Goal: Task Accomplishment & Management: Complete application form

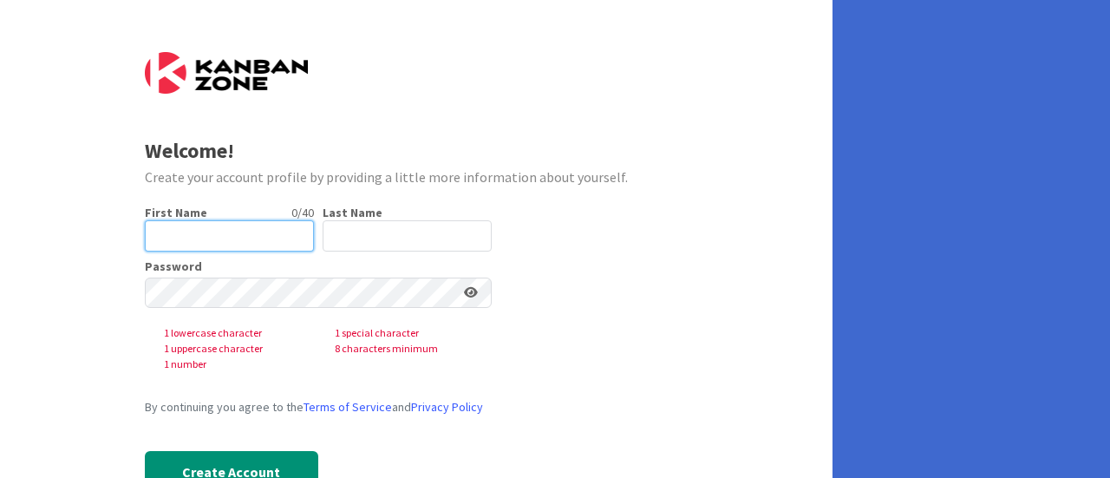
click at [252, 231] on input "text" at bounding box center [229, 235] width 169 height 31
type input "[PERSON_NAME]"
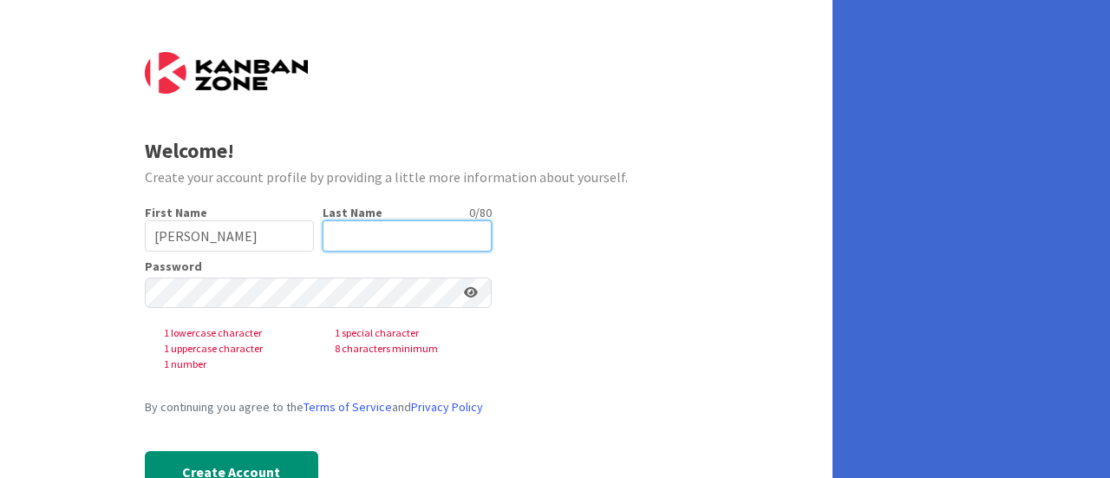
click at [403, 239] on input "text" at bounding box center [407, 235] width 169 height 31
type input "Sibumbe"
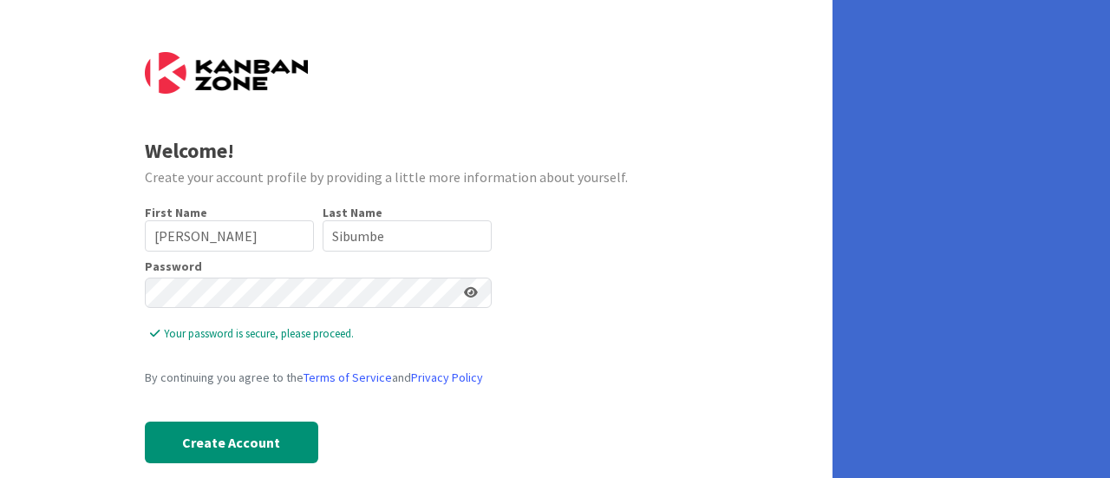
click at [468, 294] on icon at bounding box center [471, 292] width 14 height 12
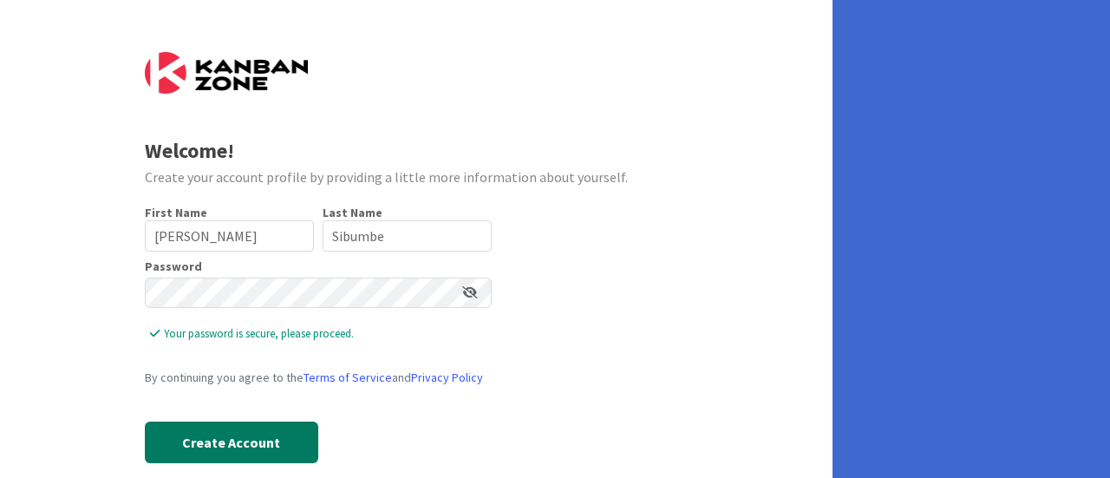
click at [223, 426] on button "Create Account" at bounding box center [231, 443] width 173 height 42
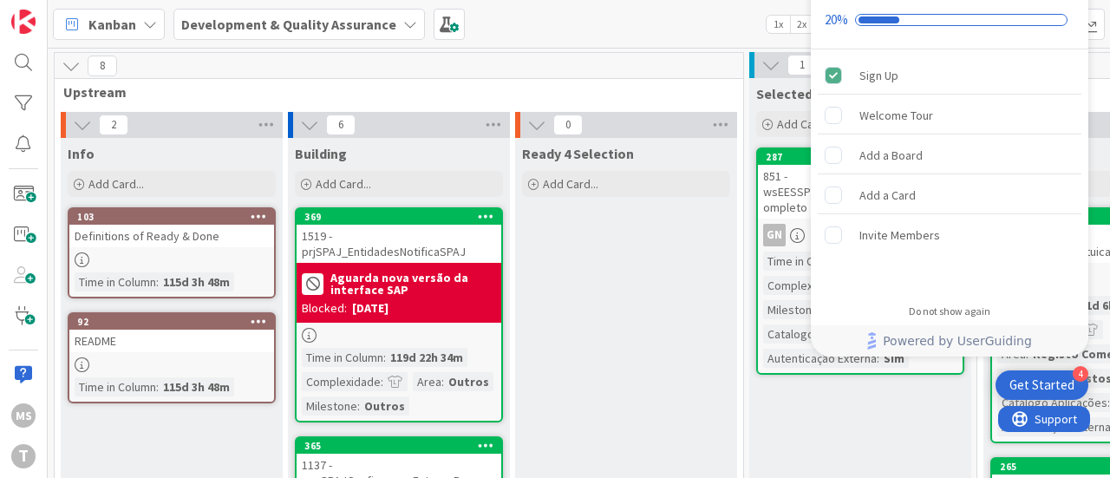
click at [664, 20] on div "Kanban Development & Quality Assurance 1x 2x 3x" at bounding box center [579, 24] width 1063 height 48
click at [688, 36] on div "Kanban Development & Quality Assurance 1x 2x 3x" at bounding box center [579, 24] width 1063 height 48
click at [946, 304] on div "Do not show again" at bounding box center [950, 311] width 82 height 14
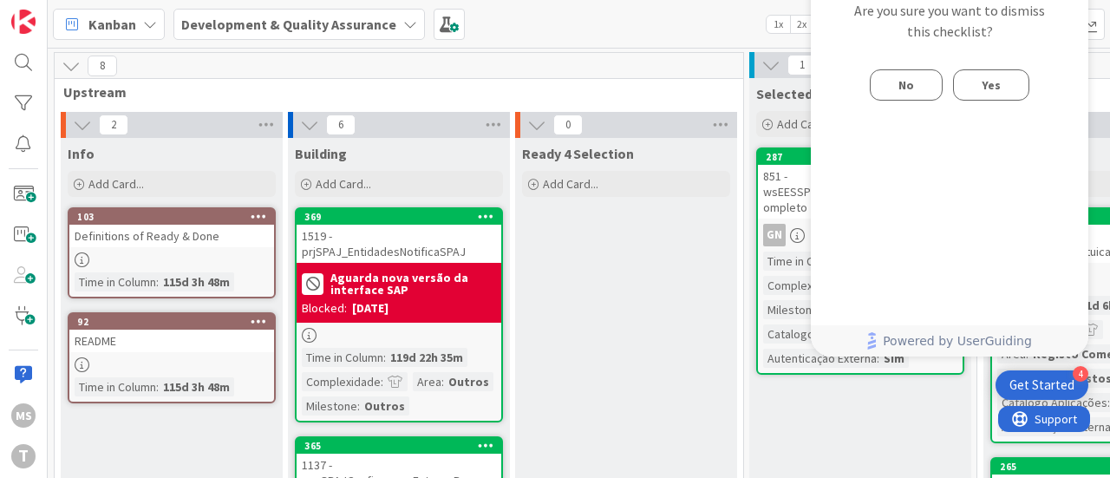
click at [924, 89] on button "No" at bounding box center [906, 84] width 73 height 31
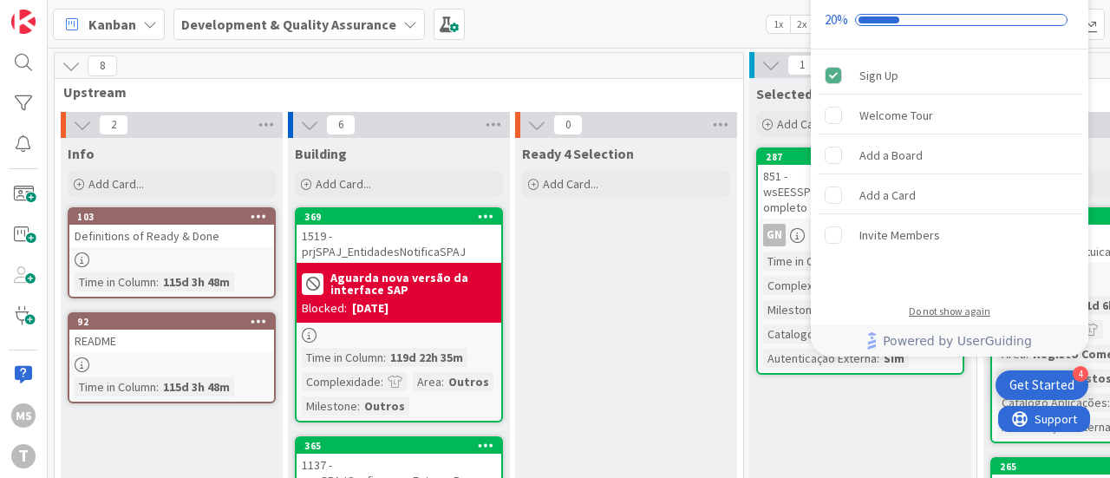
click at [947, 315] on div "Do not show again" at bounding box center [950, 311] width 82 height 14
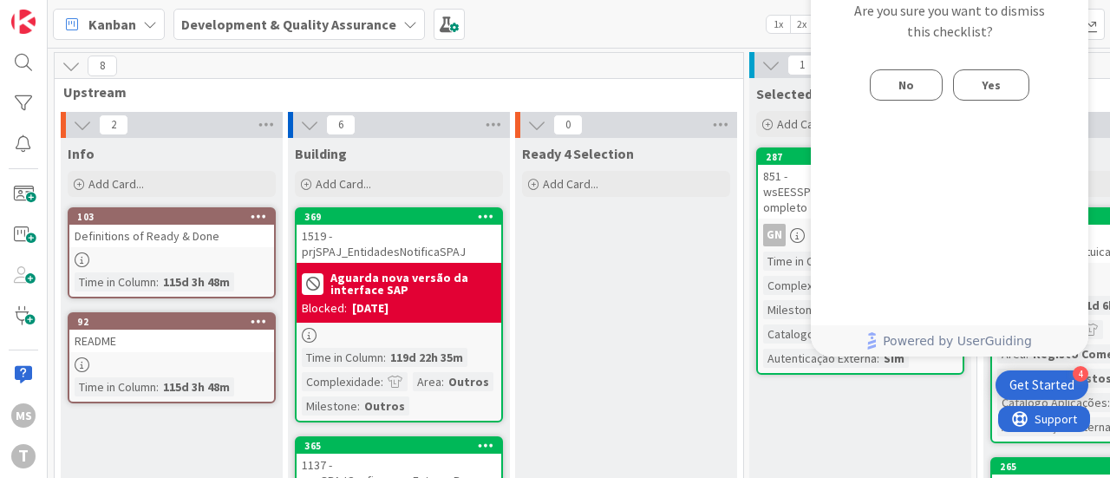
click at [987, 86] on span "Yes" at bounding box center [991, 85] width 19 height 21
